Goal: Information Seeking & Learning: Learn about a topic

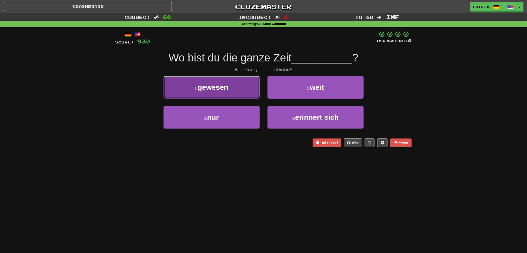
click at [245, 91] on button "1 . gewesen" at bounding box center [212, 87] width 96 height 23
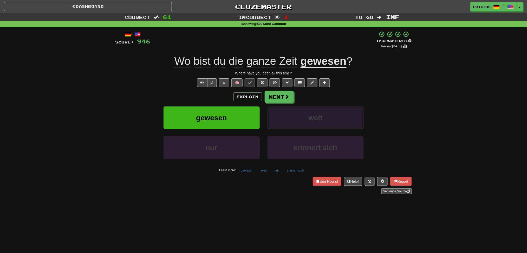
click at [349, 120] on button "weit" at bounding box center [316, 117] width 96 height 23
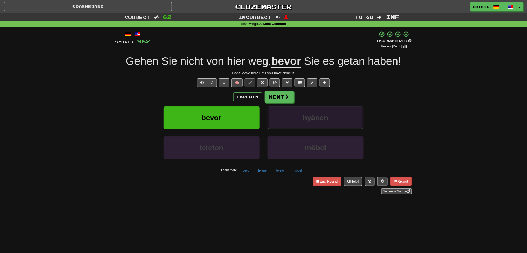
click at [340, 109] on button "hyänen" at bounding box center [316, 117] width 96 height 23
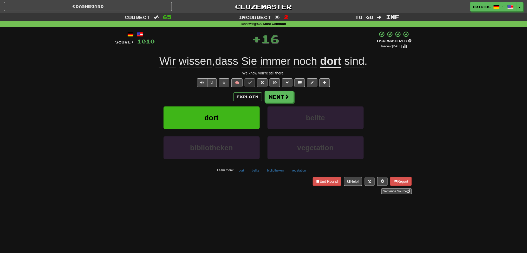
click at [381, 112] on div "dort bellte" at bounding box center [264, 121] width 312 height 30
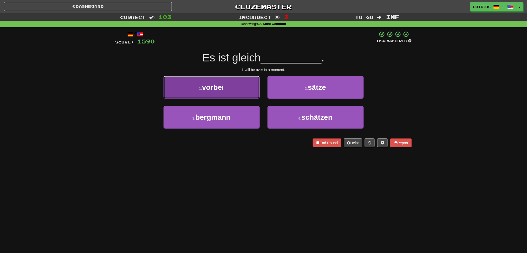
click at [244, 90] on button "1 . vorbei" at bounding box center [212, 87] width 96 height 23
click at [235, 95] on button "1 . gesagt" at bounding box center [212, 87] width 96 height 23
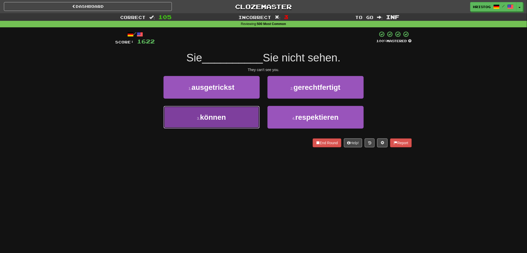
click at [241, 121] on button "3 . können" at bounding box center [212, 117] width 96 height 23
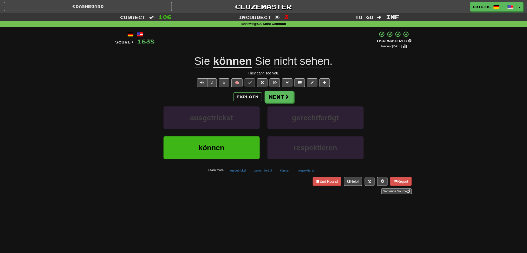
click at [302, 223] on div "Dashboard Clozemaster [GEOGRAPHIC_DATA] / Toggle Dropdown Dashboard Leaderboard…" at bounding box center [263, 126] width 527 height 253
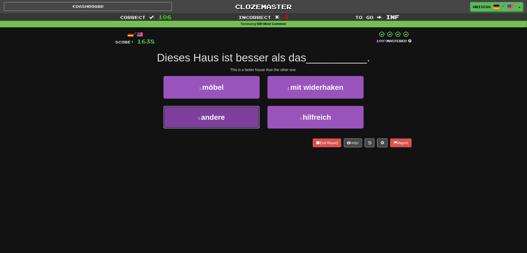
click at [241, 115] on button "3 . andere" at bounding box center [212, 117] width 96 height 23
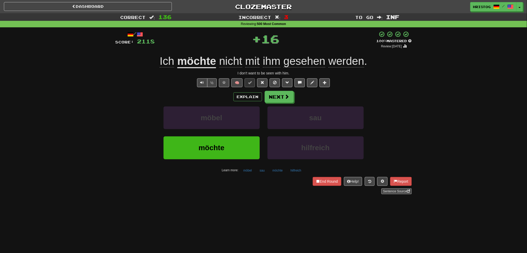
click at [403, 63] on div "Ich möchte nicht mit ihm gesehen werden ." at bounding box center [264, 61] width 297 height 14
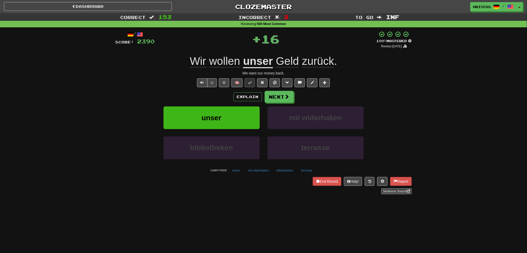
click at [410, 104] on div "Explain Next unser mit widerhaken bibliotheken terrasse Learn more: unser mit w…" at bounding box center [264, 133] width 297 height 84
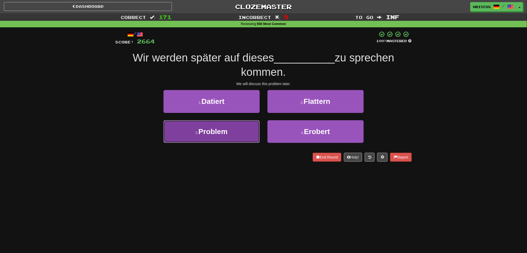
click at [237, 133] on button "3 . Problem" at bounding box center [212, 131] width 96 height 23
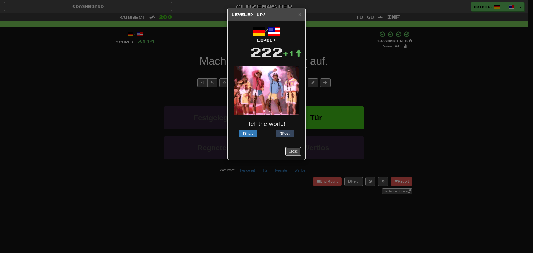
click at [298, 152] on button "Close" at bounding box center [293, 151] width 16 height 9
